Goal: Find specific page/section: Find specific page/section

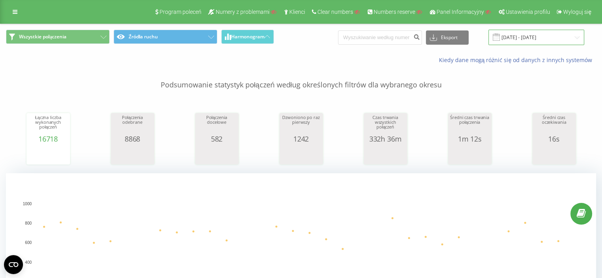
click at [527, 36] on input "[DATE] - [DATE]" at bounding box center [537, 37] width 96 height 15
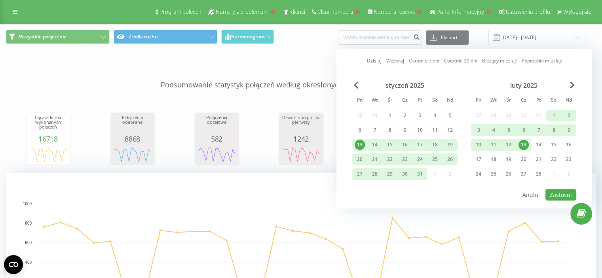
click at [369, 51] on div "Dzisiaj Wczoraj Ostatnie 7 dni Ostatnie 30 dni Bieżący miesiąc Poprzedni miesią…" at bounding box center [465, 129] width 256 height 160
click at [375, 62] on link "Dzisiaj" at bounding box center [374, 61] width 15 height 8
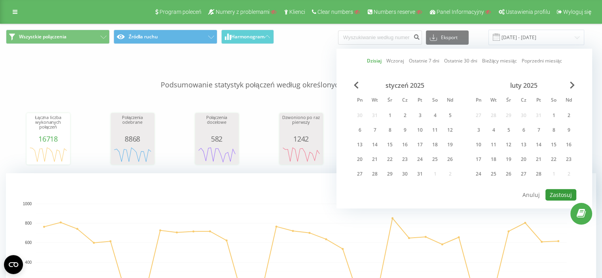
click at [561, 195] on button "Zastosuj" at bounding box center [561, 194] width 31 height 11
type input "[DATE] - [DATE]"
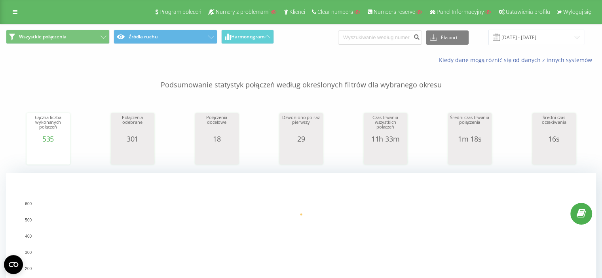
scroll to position [158, 0]
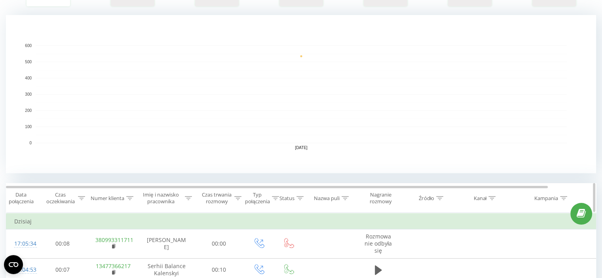
click at [171, 201] on div "Imię i nazwisko pracownika" at bounding box center [161, 198] width 44 height 13
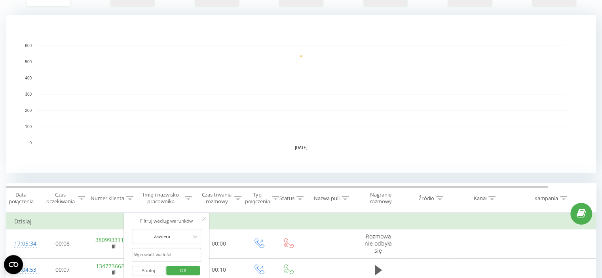
click at [170, 252] on input "text" at bounding box center [167, 255] width 70 height 14
type input "passat"
click at [189, 270] on span "OK" at bounding box center [183, 270] width 22 height 12
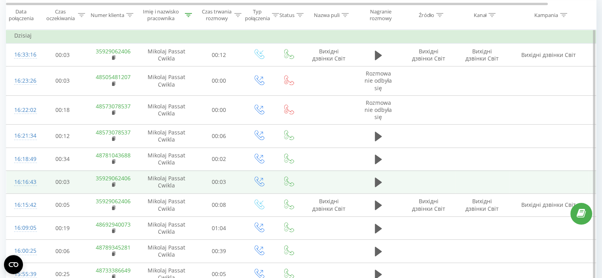
scroll to position [356, 0]
